Goal: Task Accomplishment & Management: Complete application form

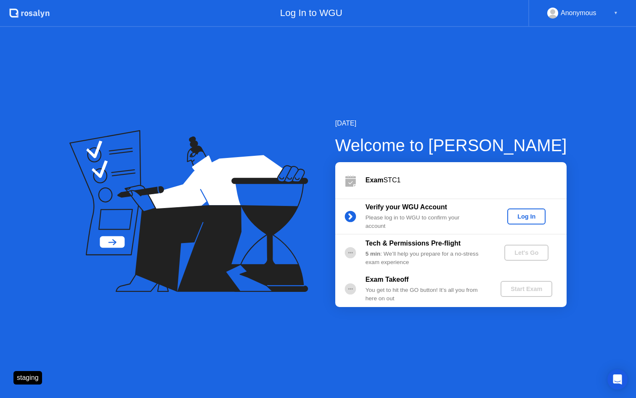
click at [526, 214] on div "Log In" at bounding box center [527, 216] width 32 height 7
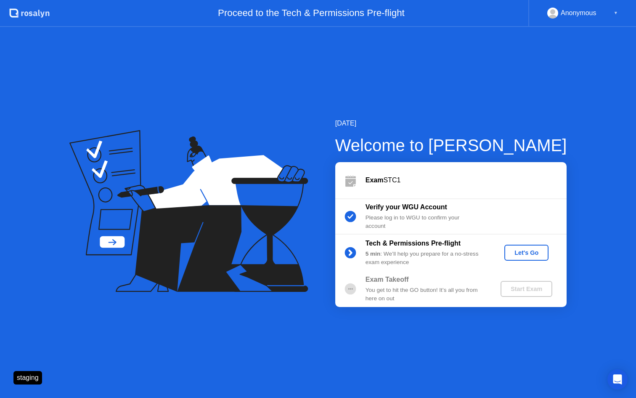
click at [527, 252] on div "Let's Go" at bounding box center [526, 252] width 37 height 7
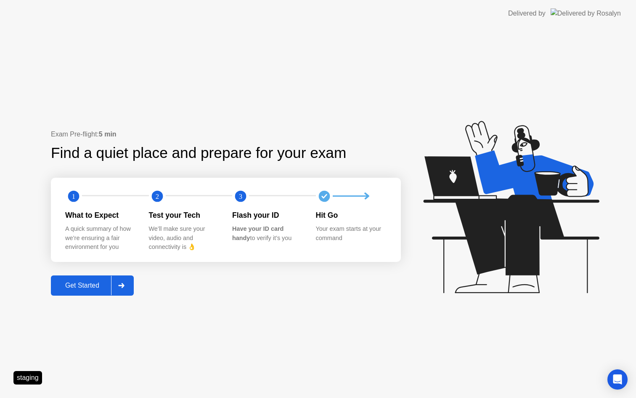
click at [86, 285] on div "Get Started" at bounding box center [82, 285] width 58 height 8
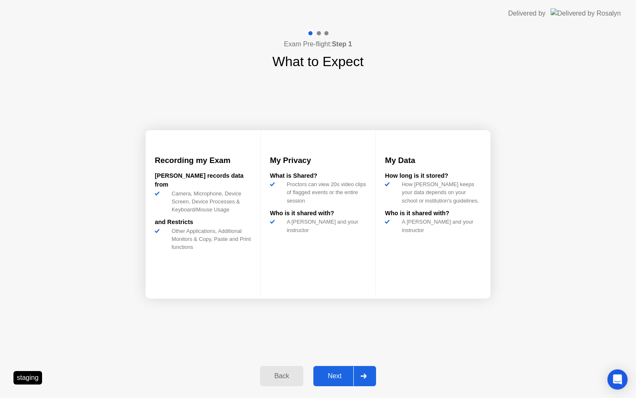
click at [337, 374] on div "Next" at bounding box center [334, 376] width 37 height 8
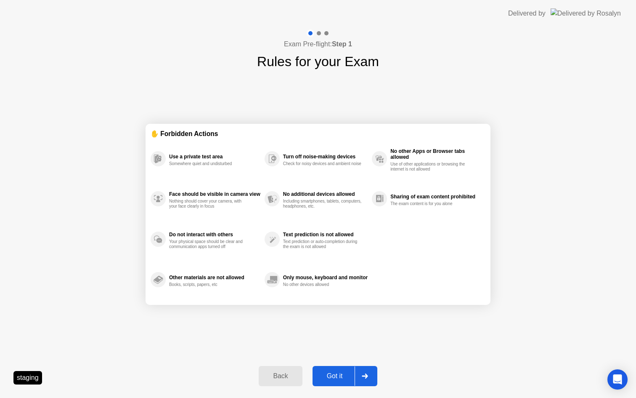
click at [332, 375] on div "Got it" at bounding box center [335, 376] width 40 height 8
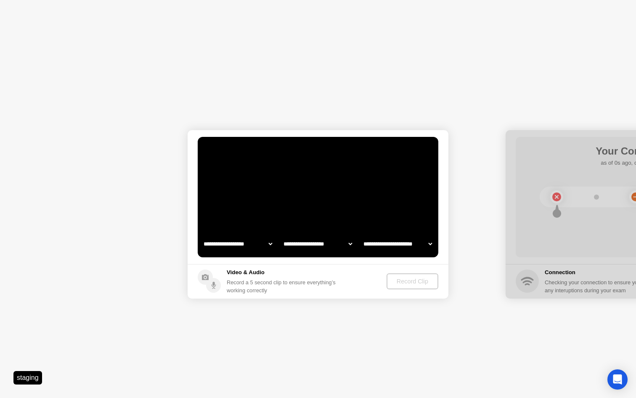
select select "**********"
select select "*******"
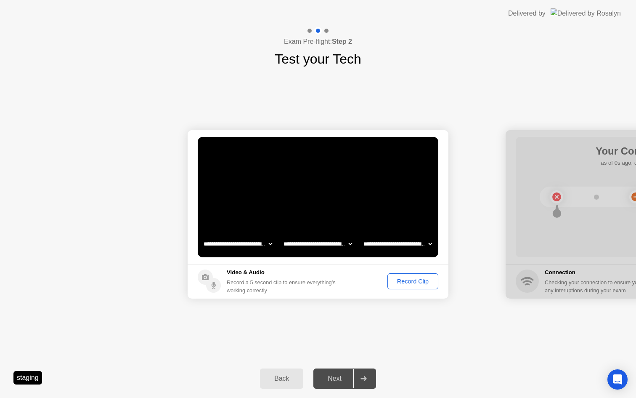
click at [411, 279] on div "Record Clip" at bounding box center [412, 281] width 45 height 7
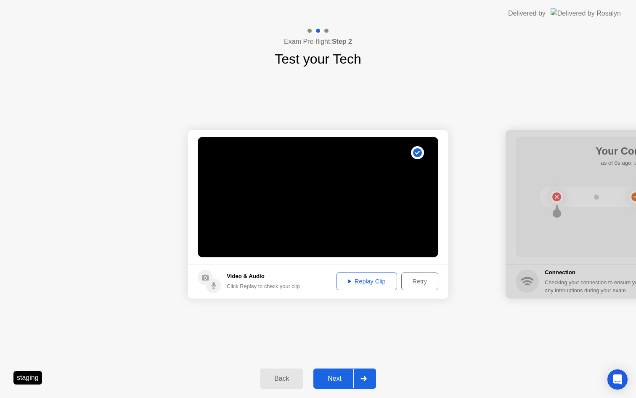
click at [334, 385] on button "Next" at bounding box center [344, 378] width 63 height 20
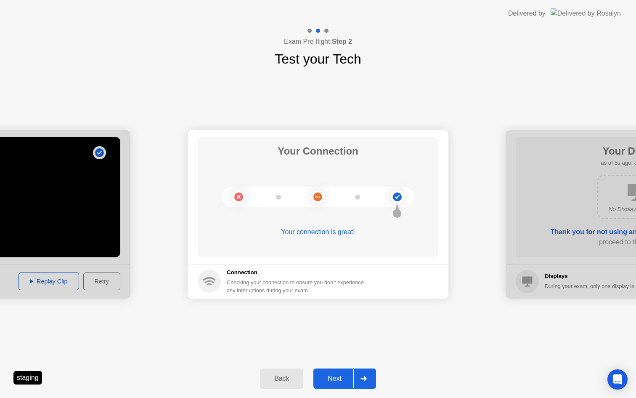
click at [340, 372] on button "Next" at bounding box center [344, 378] width 63 height 20
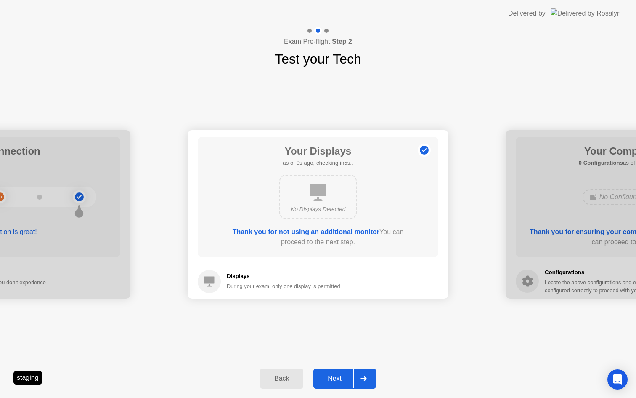
click at [340, 372] on button "Next" at bounding box center [344, 378] width 63 height 20
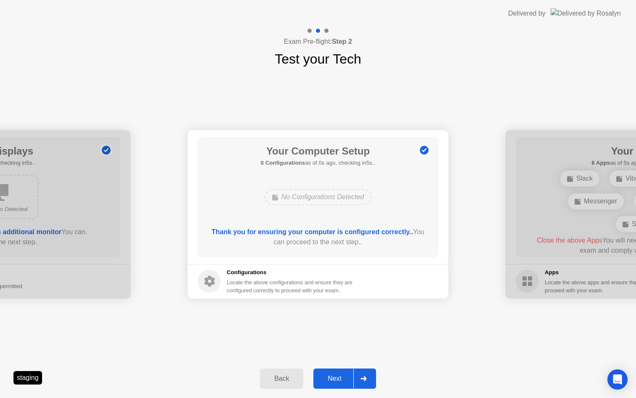
click at [340, 372] on button "Next" at bounding box center [344, 378] width 63 height 20
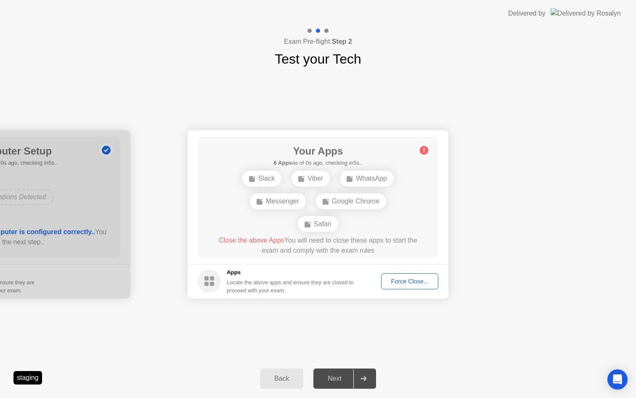
click at [414, 284] on div "Force Close..." at bounding box center [409, 281] width 51 height 7
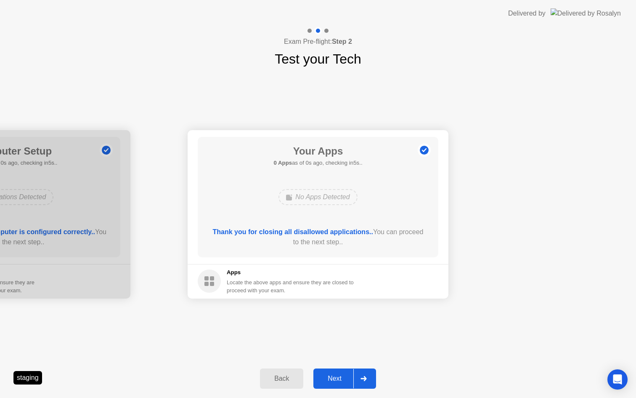
click at [329, 378] on div "Next" at bounding box center [334, 378] width 37 height 8
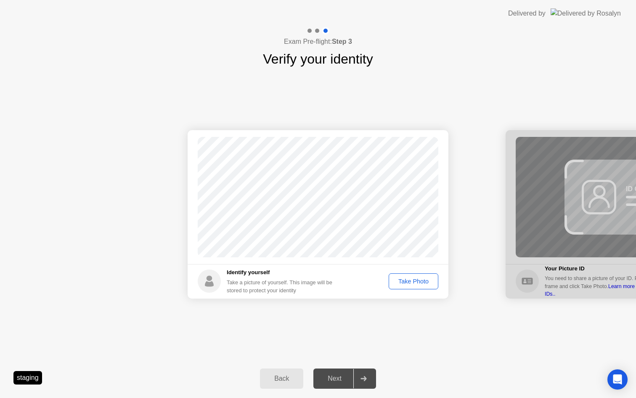
click at [410, 283] on div "Take Photo" at bounding box center [414, 281] width 44 height 7
click at [330, 381] on div "Next" at bounding box center [334, 378] width 37 height 8
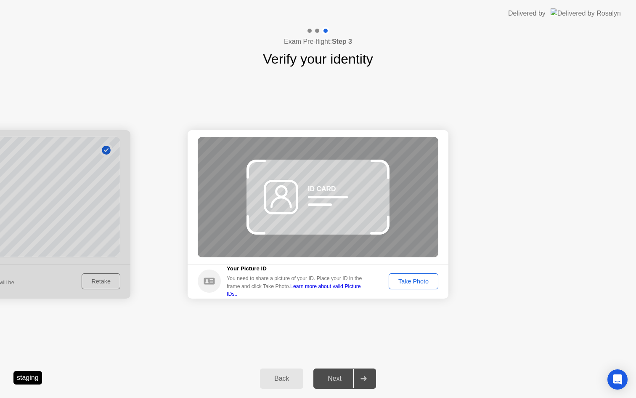
click at [417, 281] on div "Take Photo" at bounding box center [414, 281] width 44 height 7
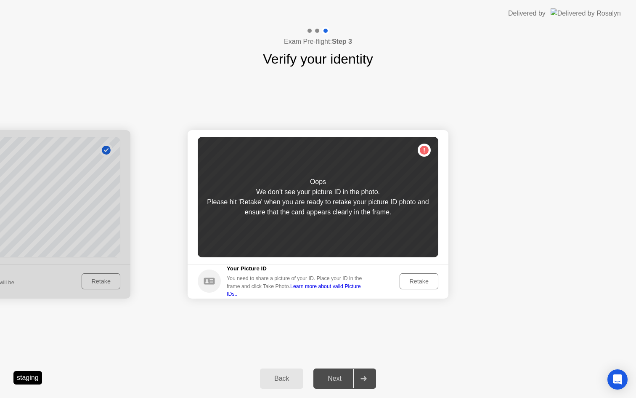
click at [411, 278] on div "Retake" at bounding box center [419, 281] width 33 height 7
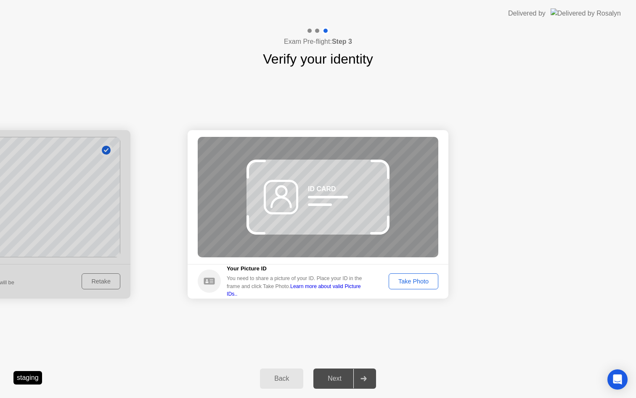
click at [411, 278] on div "Take Photo" at bounding box center [414, 281] width 44 height 7
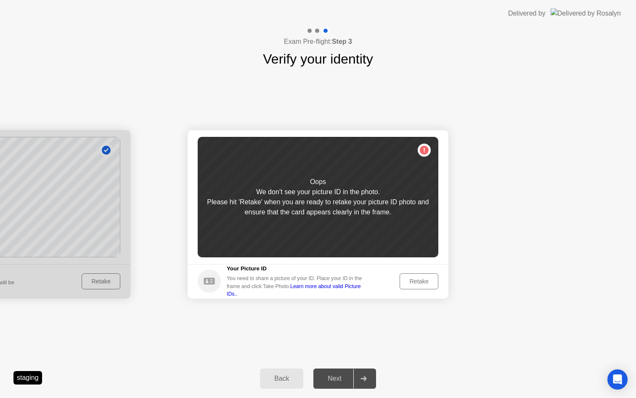
click at [411, 278] on div "Retake" at bounding box center [419, 281] width 33 height 7
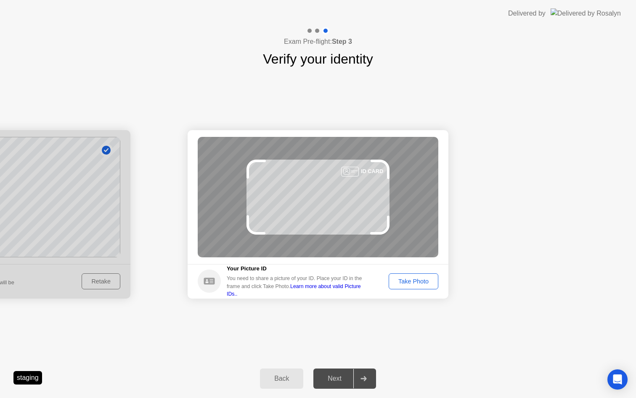
click at [411, 278] on div "Take Photo" at bounding box center [414, 281] width 44 height 7
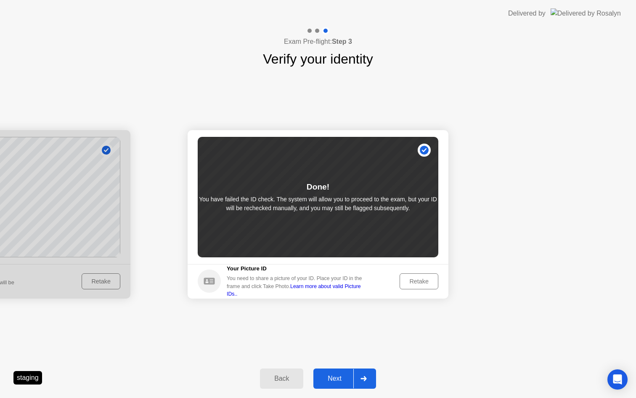
click at [331, 378] on div "Next" at bounding box center [334, 378] width 37 height 8
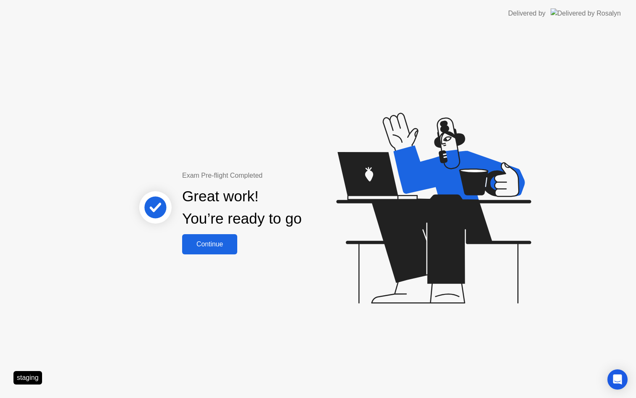
click at [227, 246] on div "Continue" at bounding box center [210, 244] width 50 height 8
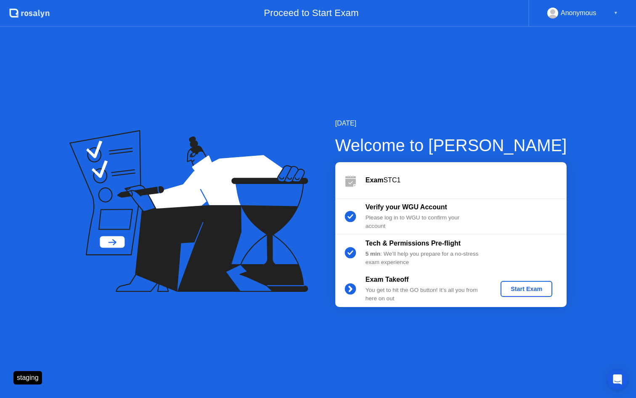
click at [520, 289] on div "Start Exam" at bounding box center [526, 288] width 45 height 7
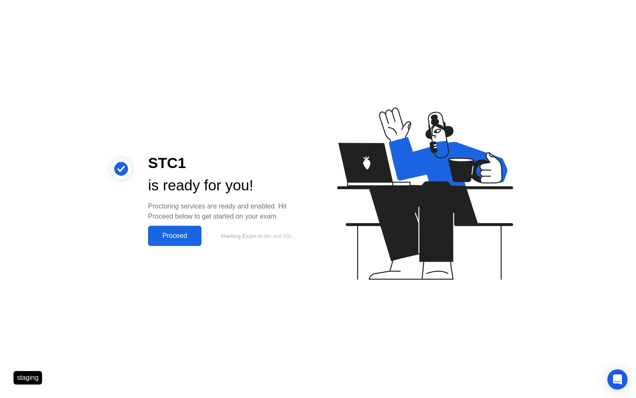
click at [189, 238] on div "Proceed" at bounding box center [175, 236] width 48 height 8
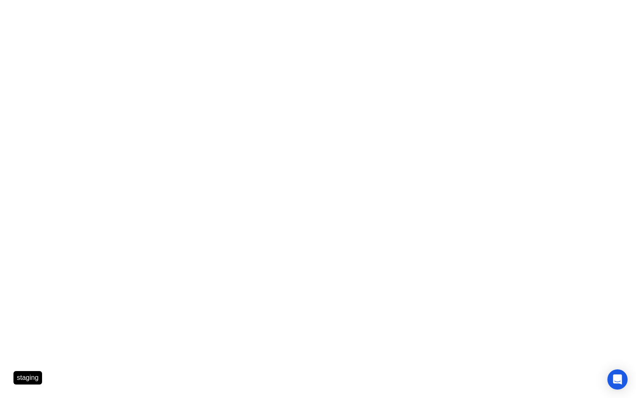
click div "Oops, we lost contact It seems you lost your internet connection. You have 359 …"
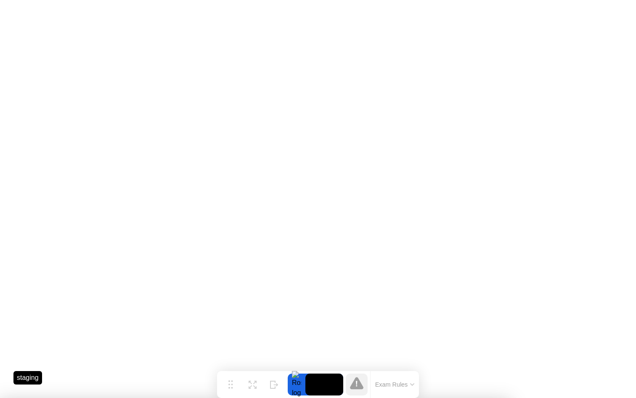
click at [408, 397] on div at bounding box center [318, 398] width 636 height 0
